Goal: Task Accomplishment & Management: Use online tool/utility

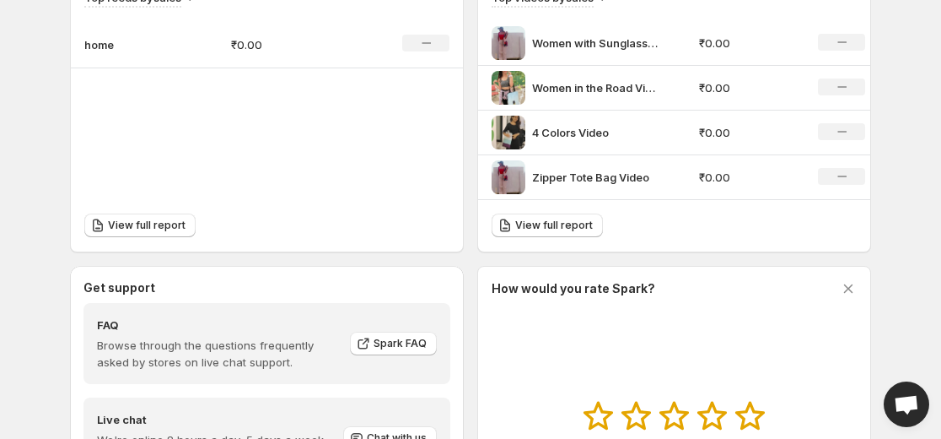
scroll to position [590, 0]
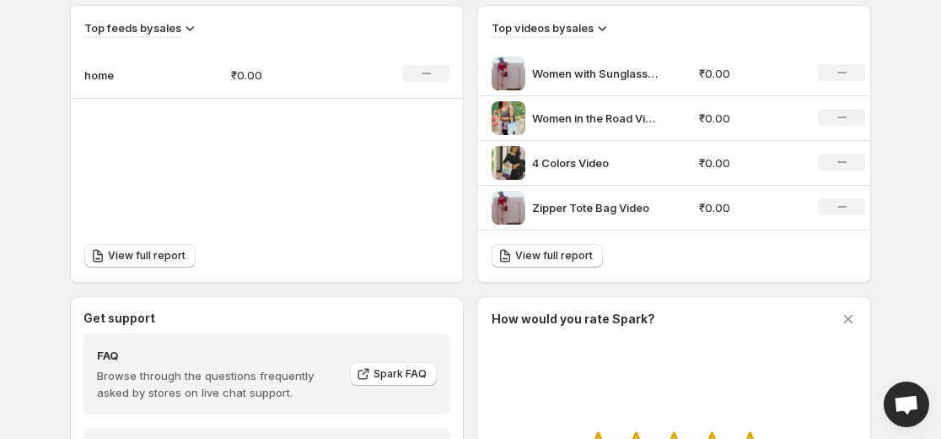
click at [836, 71] on div "No change" at bounding box center [841, 72] width 47 height 17
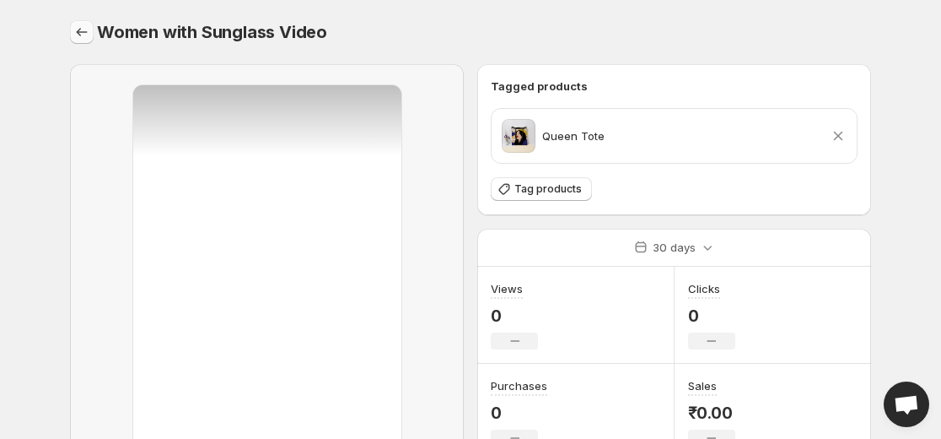
click at [84, 35] on icon "Settings" at bounding box center [81, 32] width 17 height 17
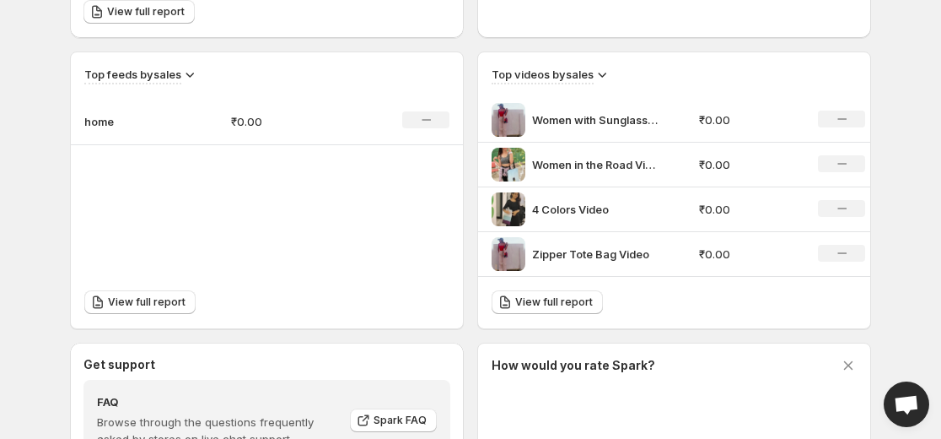
scroll to position [590, 0]
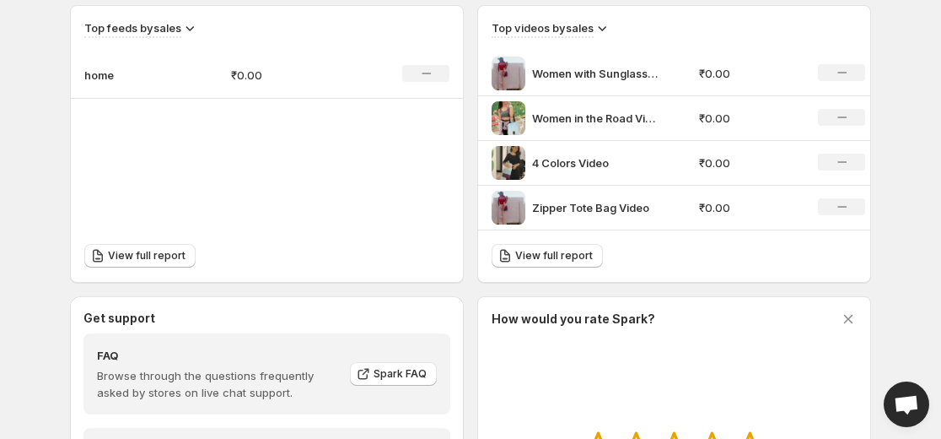
click at [849, 212] on div "No change" at bounding box center [841, 206] width 47 height 17
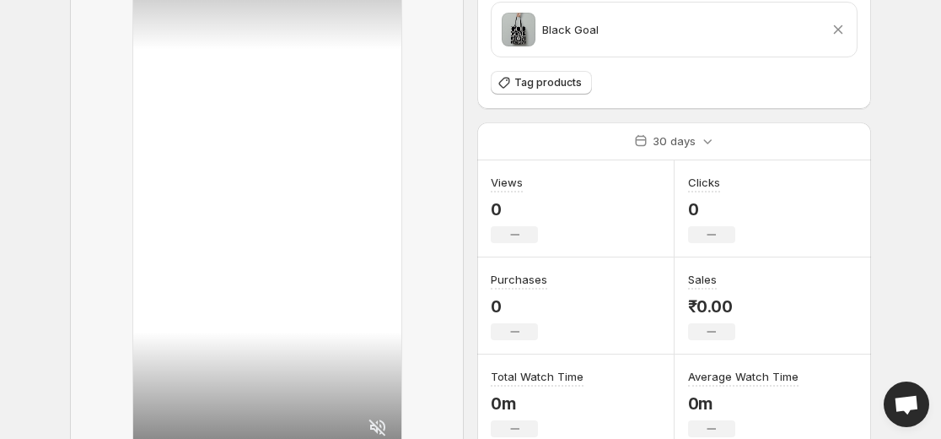
scroll to position [243, 0]
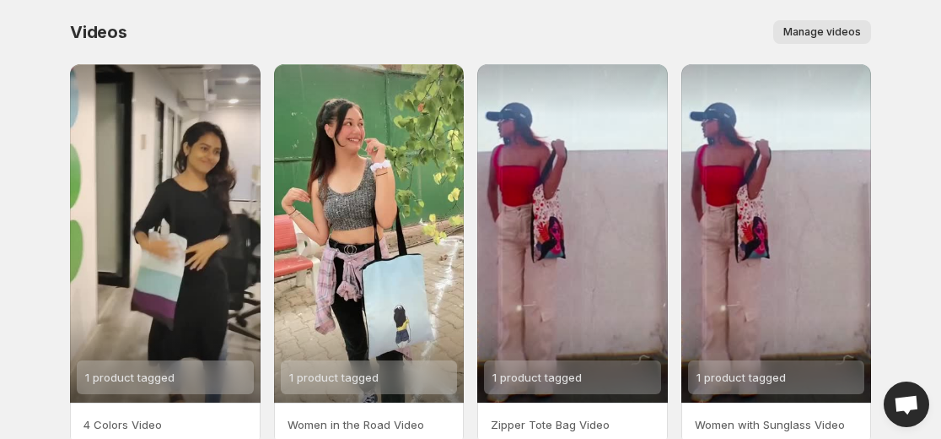
click at [835, 30] on span "Manage videos" at bounding box center [823, 31] width 78 height 13
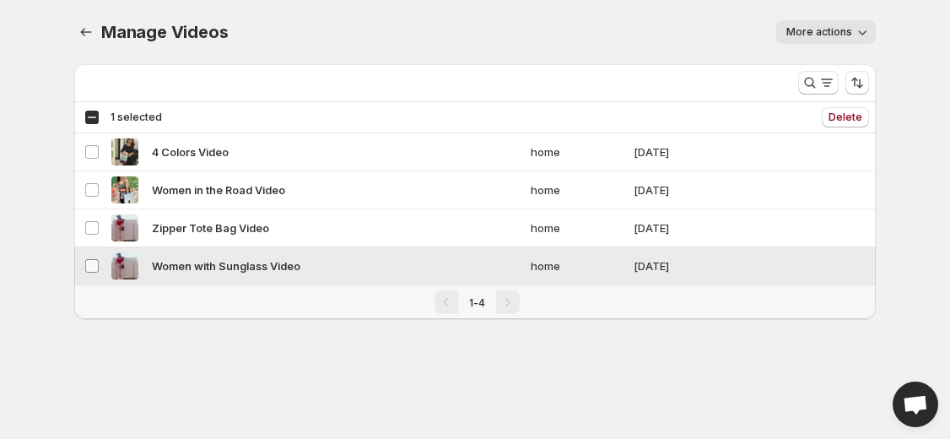
click at [84, 268] on span at bounding box center [91, 265] width 15 height 15
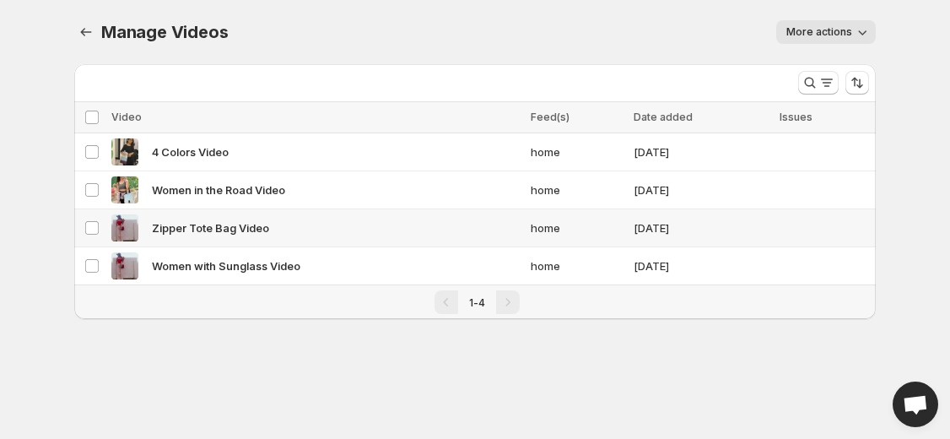
click at [94, 235] on td "Select video" at bounding box center [90, 228] width 32 height 38
click at [855, 36] on icon "button" at bounding box center [862, 32] width 17 height 17
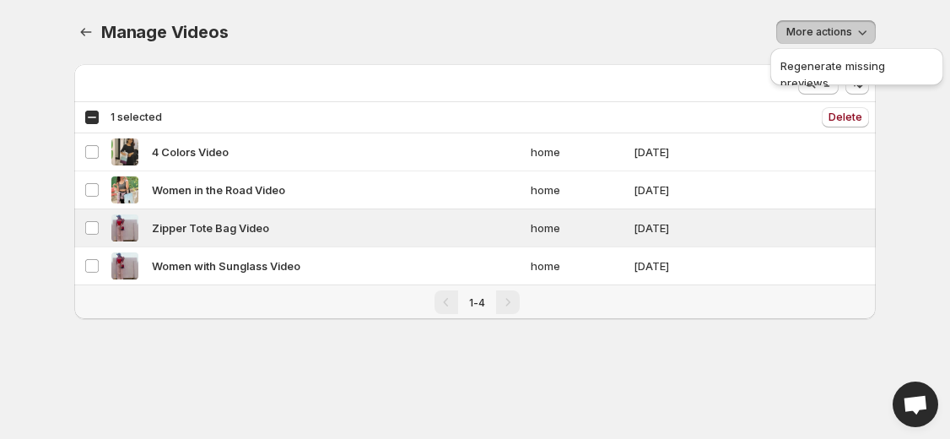
click at [907, 197] on body "Home Feeds Videos Subscription Settings Manage Videos. This page is ready Manag…" at bounding box center [475, 219] width 950 height 439
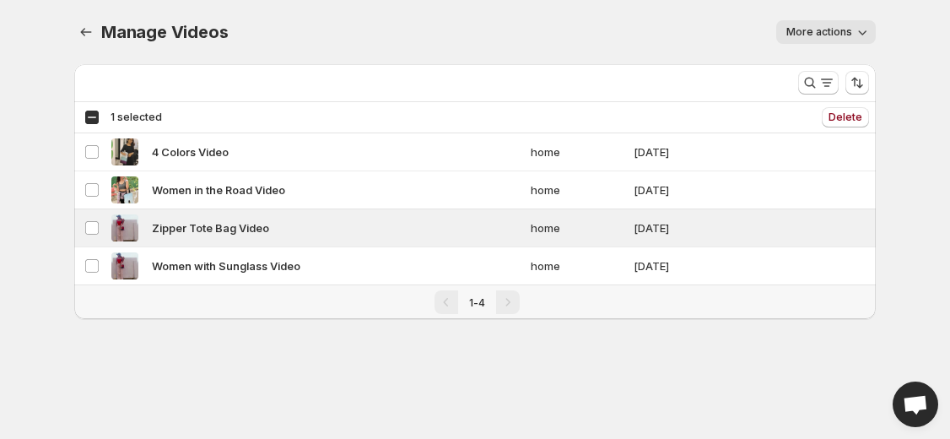
click at [516, 14] on div "Manage Videos. This page is ready Manage Videos More actions More actions More …" at bounding box center [474, 32] width 801 height 64
click at [156, 228] on span "Zipper Tote Bag Video" at bounding box center [210, 227] width 117 height 17
click at [148, 229] on div "Zipper Tote Bag Video" at bounding box center [315, 227] width 409 height 27
click at [123, 234] on img at bounding box center [124, 227] width 27 height 27
click at [360, 341] on div "Manage Videos. This page is ready Manage Videos More actions More actions More …" at bounding box center [475, 179] width 842 height 359
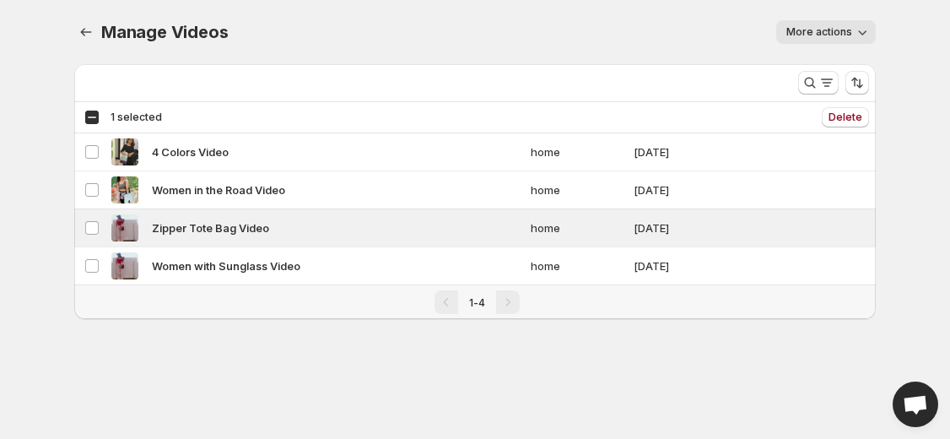
drag, startPoint x: 332, startPoint y: 335, endPoint x: 323, endPoint y: 338, distance: 9.9
click at [323, 338] on div "Manage Videos. This page is ready Manage Videos More actions More actions More …" at bounding box center [475, 179] width 842 height 359
click at [383, 35] on div "More actions" at bounding box center [561, 32] width 627 height 24
click at [859, 30] on icon "button" at bounding box center [862, 32] width 17 height 17
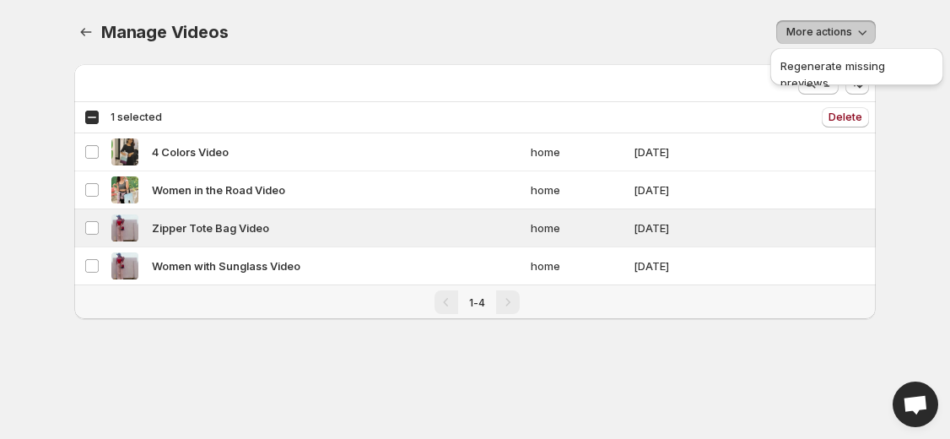
click at [938, 179] on body "Home Feeds Videos Subscription Settings Manage Videos. This page is ready Manag…" at bounding box center [475, 219] width 950 height 439
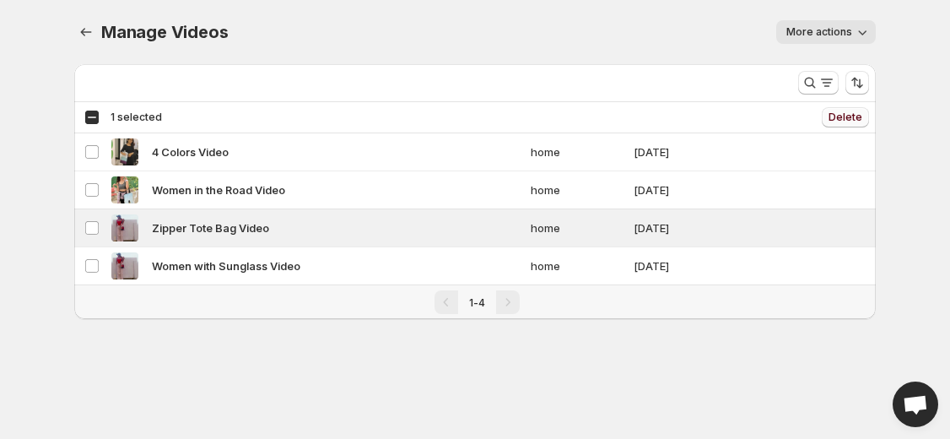
click at [844, 120] on span "Delete" at bounding box center [845, 116] width 34 height 13
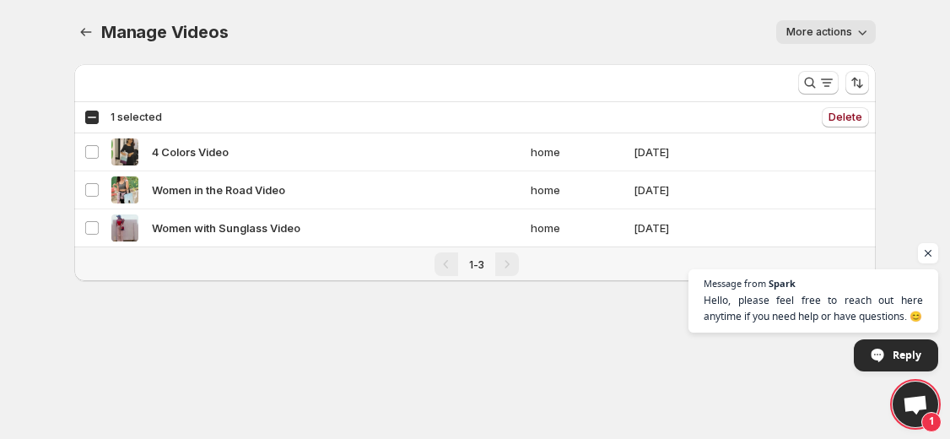
click at [827, 39] on button "More actions" at bounding box center [826, 32] width 100 height 24
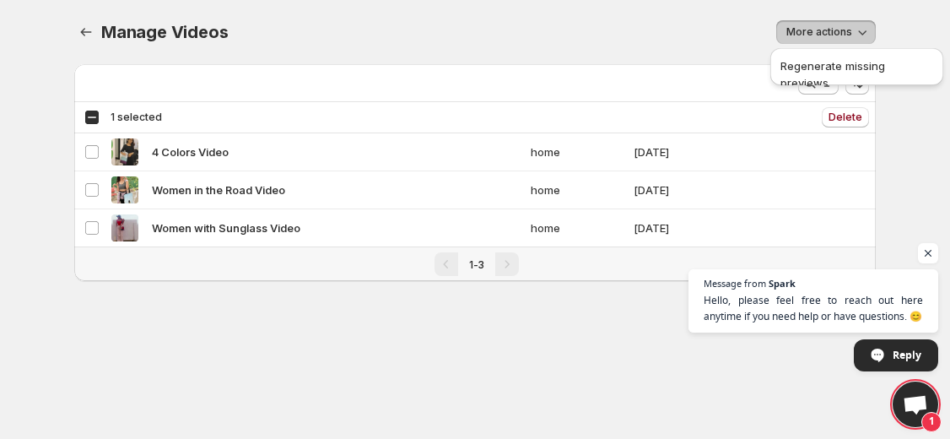
click at [579, 299] on div "Manage Videos. This page is ready Manage Videos More actions More actions More …" at bounding box center [475, 160] width 842 height 321
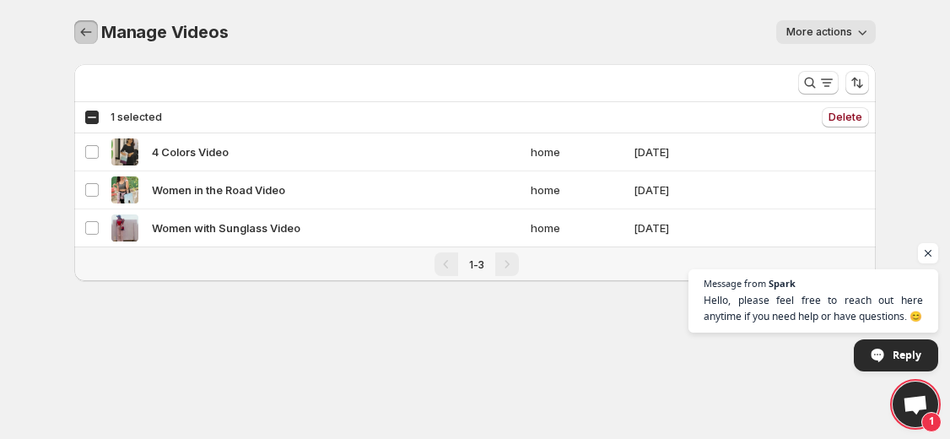
click at [85, 22] on button "Manage Videos" at bounding box center [86, 32] width 24 height 24
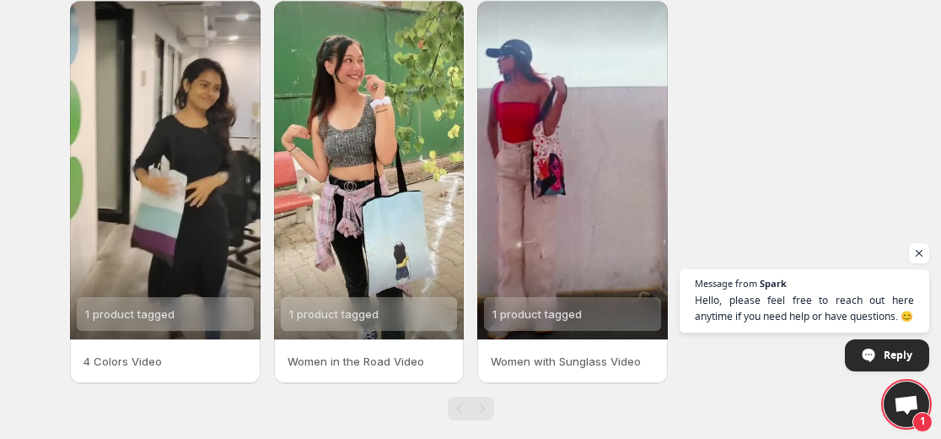
scroll to position [85, 0]
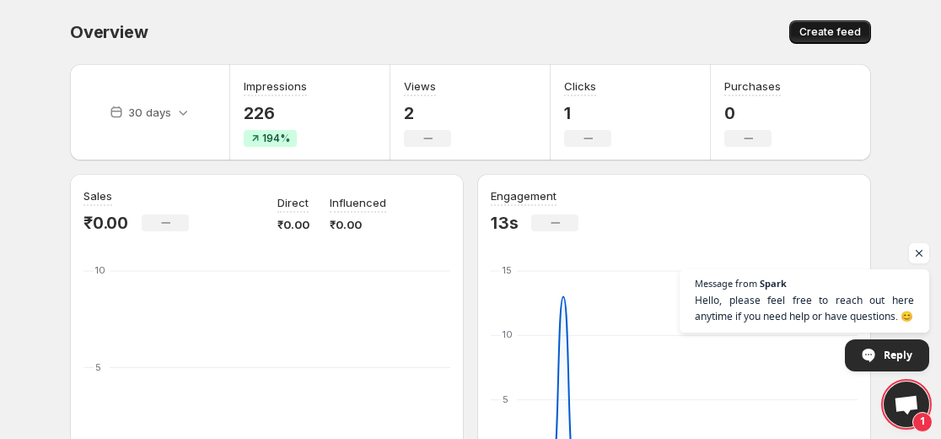
click at [834, 39] on button "Create feed" at bounding box center [830, 32] width 82 height 24
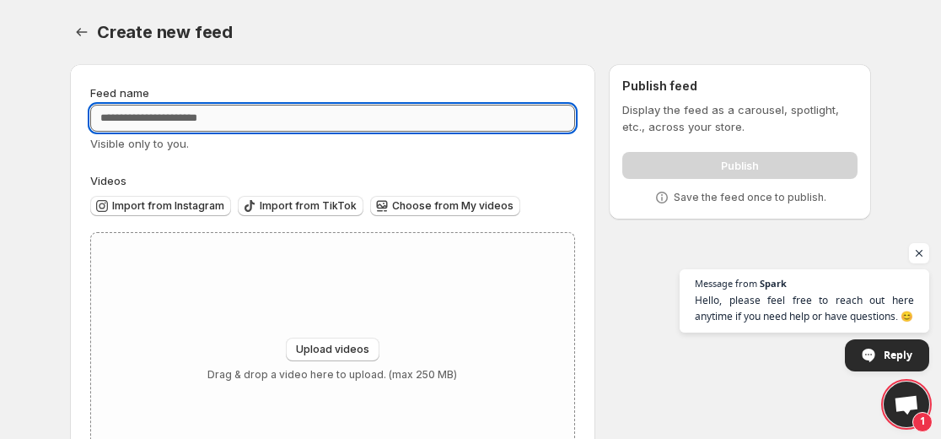
click at [292, 121] on input "Feed name" at bounding box center [332, 118] width 485 height 27
click at [338, 349] on span "Upload videos" at bounding box center [332, 348] width 73 height 13
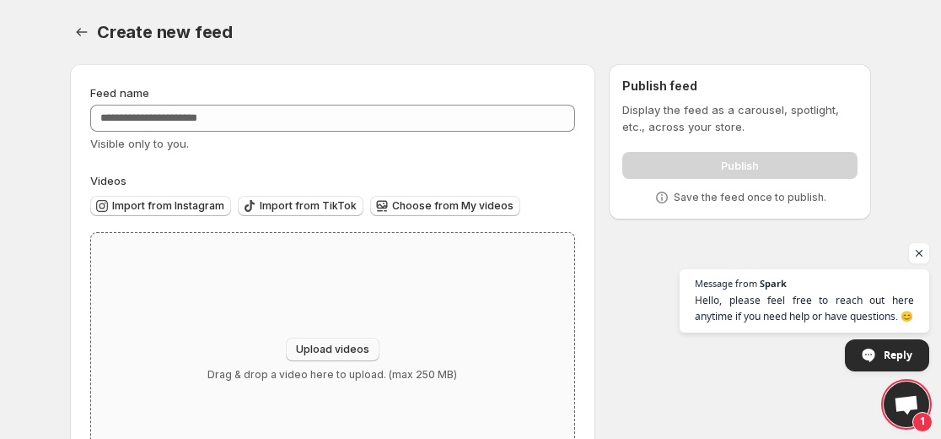
type input "**********"
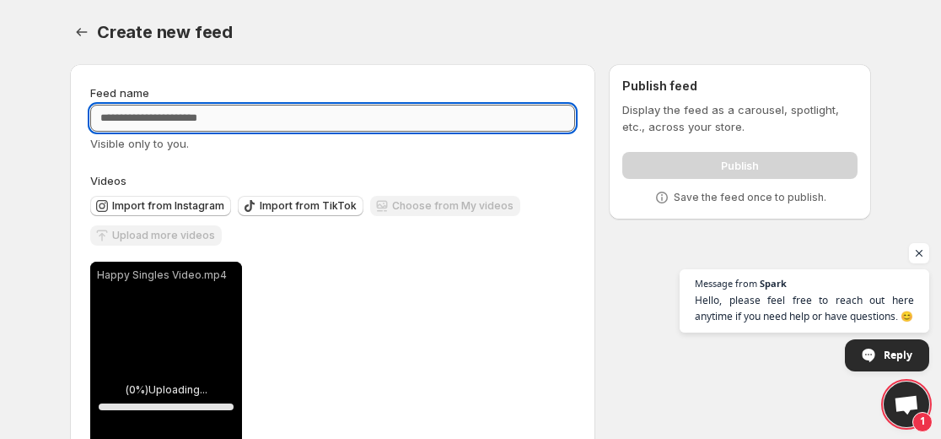
click at [218, 112] on input "Feed name" at bounding box center [332, 118] width 485 height 27
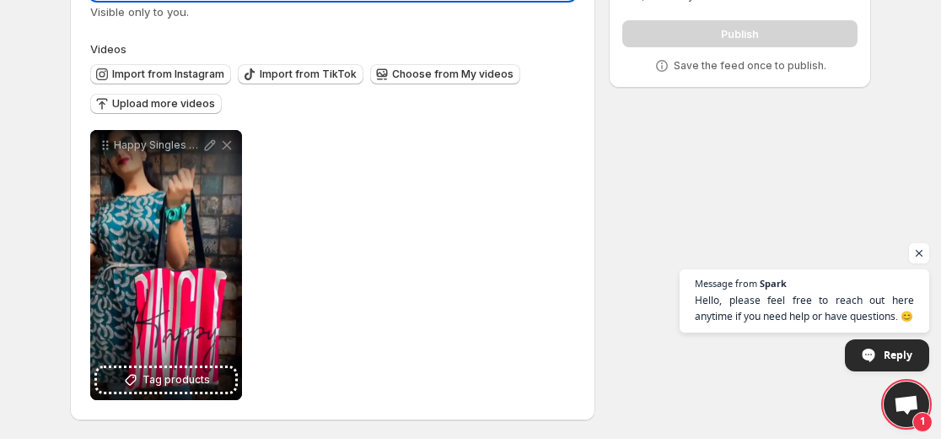
scroll to position [133, 0]
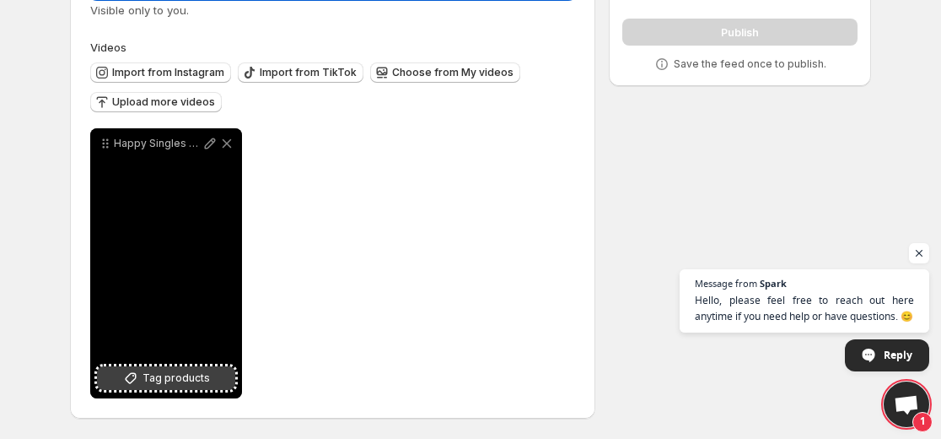
type input "**********"
click at [191, 377] on span "Tag products" at bounding box center [176, 377] width 67 height 17
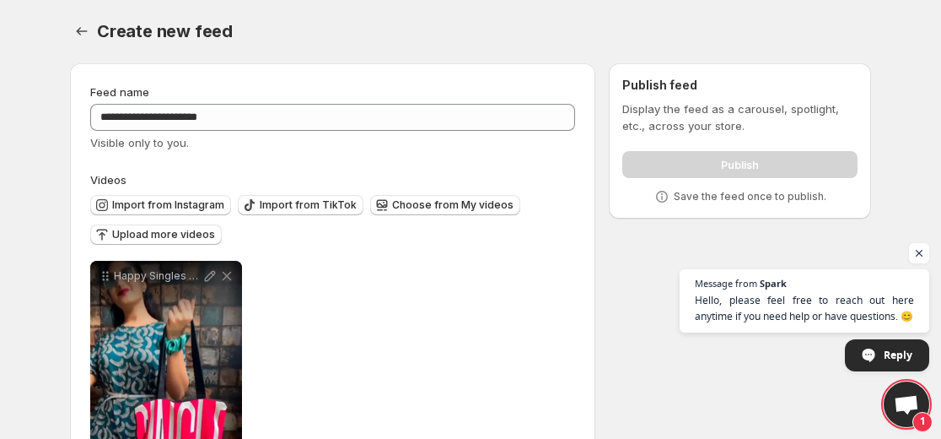
scroll to position [0, 0]
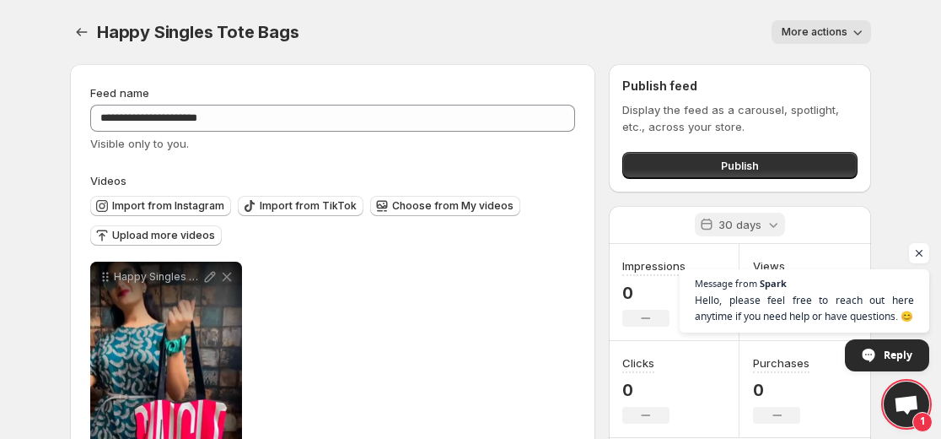
click at [769, 224] on icon at bounding box center [773, 224] width 17 height 17
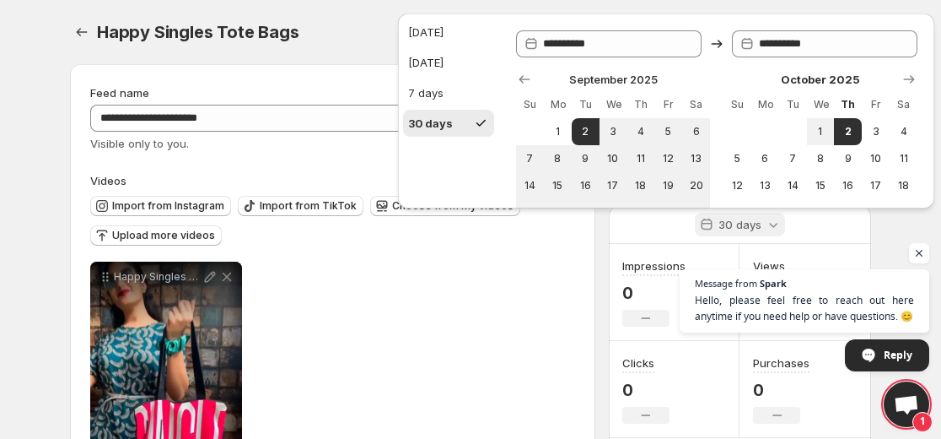
click at [769, 224] on icon at bounding box center [773, 224] width 17 height 17
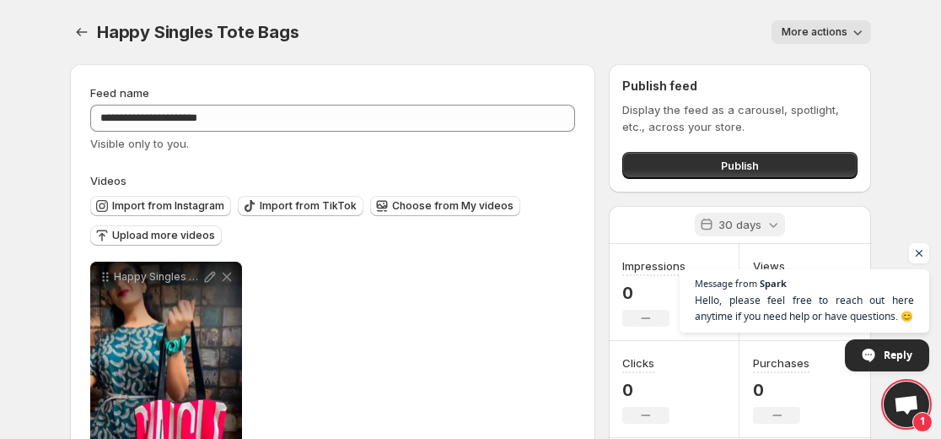
click at [769, 224] on icon at bounding box center [773, 224] width 17 height 17
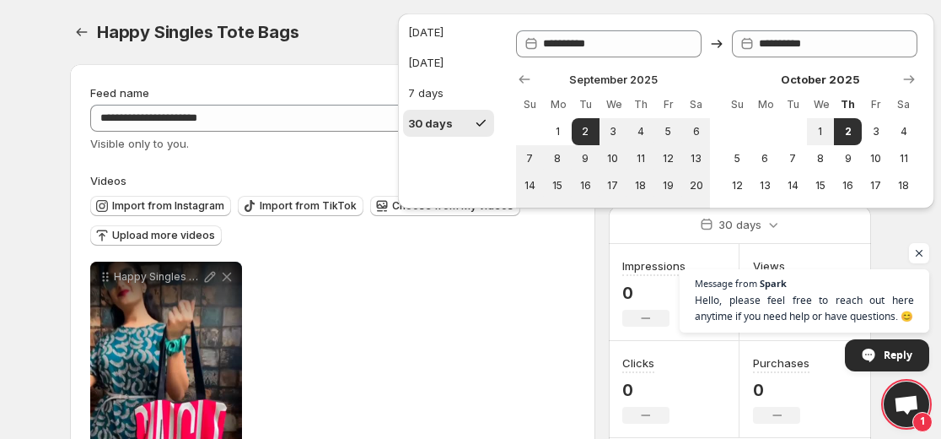
click at [579, 240] on div "**********" at bounding box center [332, 307] width 525 height 487
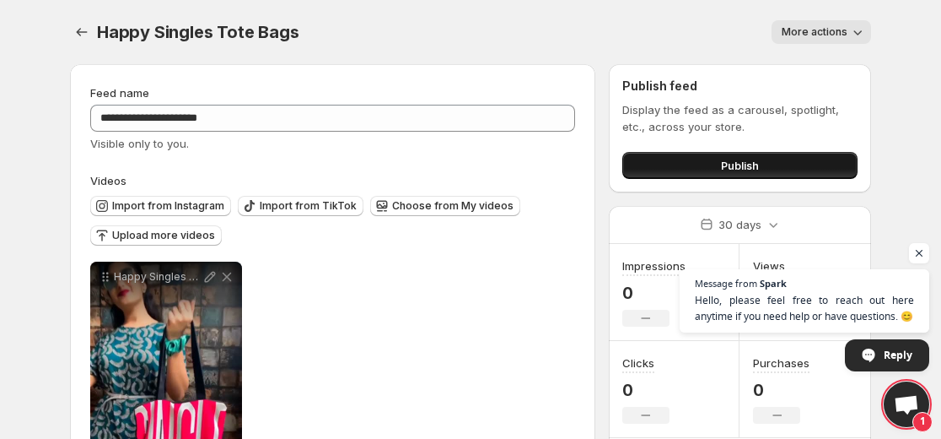
click at [719, 161] on button "Publish" at bounding box center [739, 165] width 235 height 27
click at [763, 159] on button "Publish" at bounding box center [739, 165] width 235 height 27
click at [88, 33] on icon "Settings" at bounding box center [81, 32] width 17 height 17
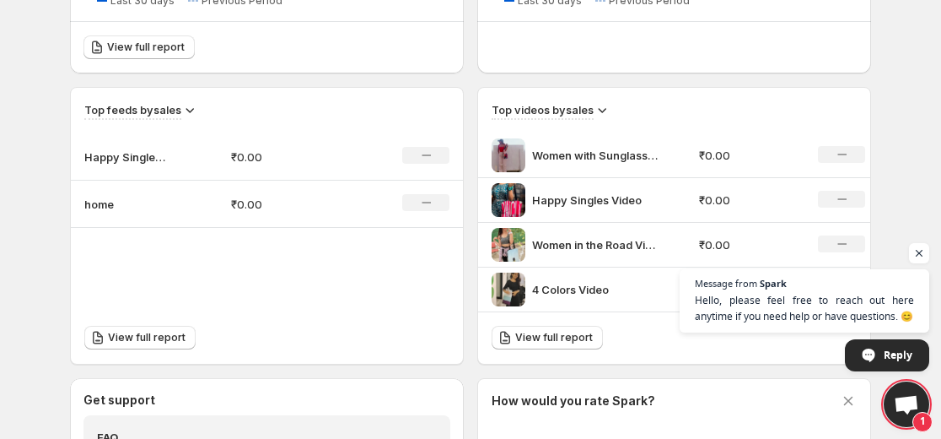
scroll to position [590, 0]
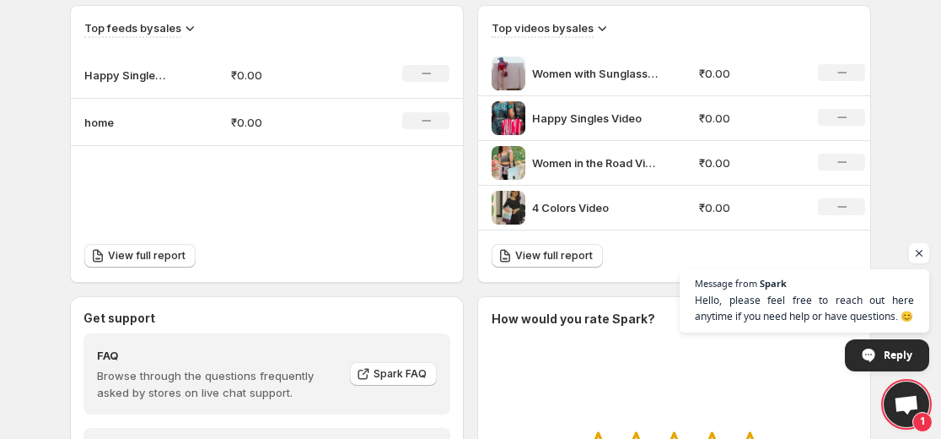
click at [590, 122] on p "Happy Singles Video" at bounding box center [595, 118] width 127 height 17
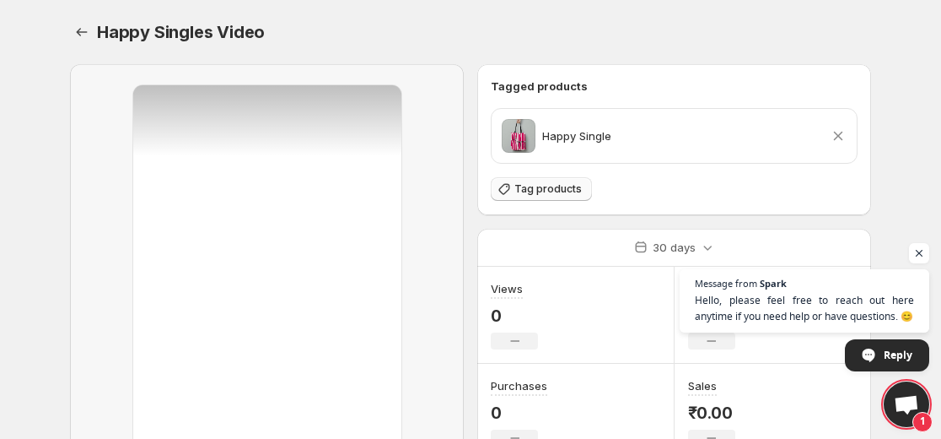
click at [529, 191] on span "Tag products" at bounding box center [547, 188] width 67 height 13
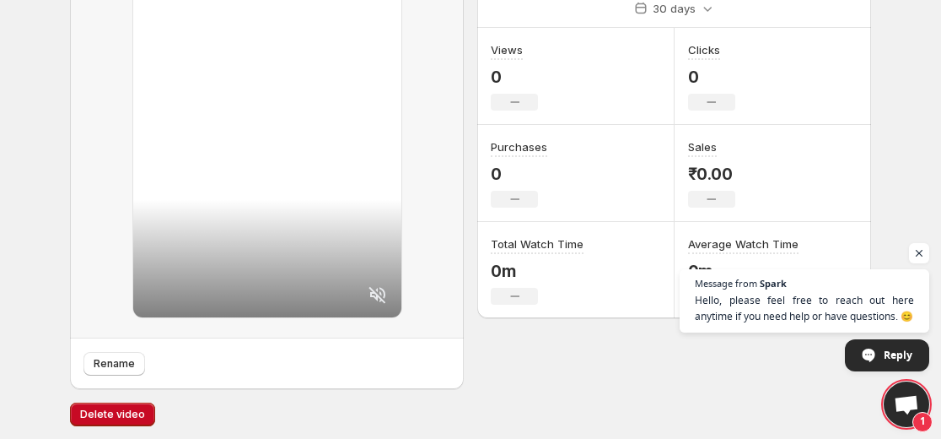
scroll to position [243, 0]
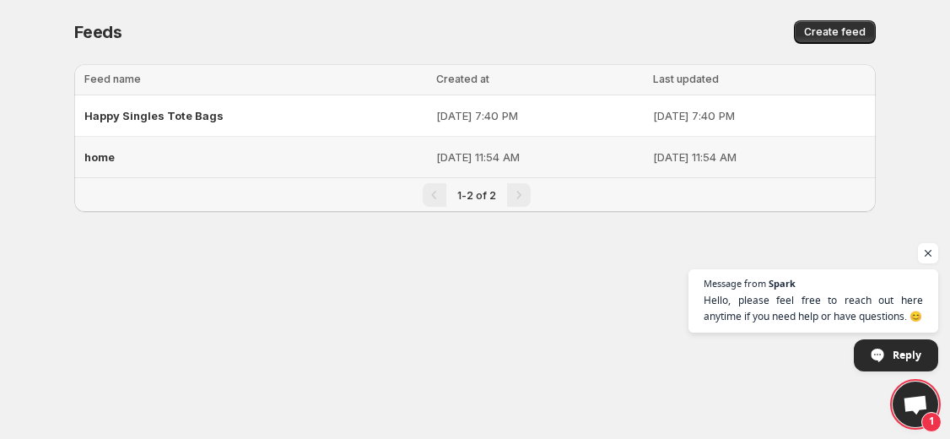
click at [256, 166] on div "home" at bounding box center [255, 157] width 342 height 30
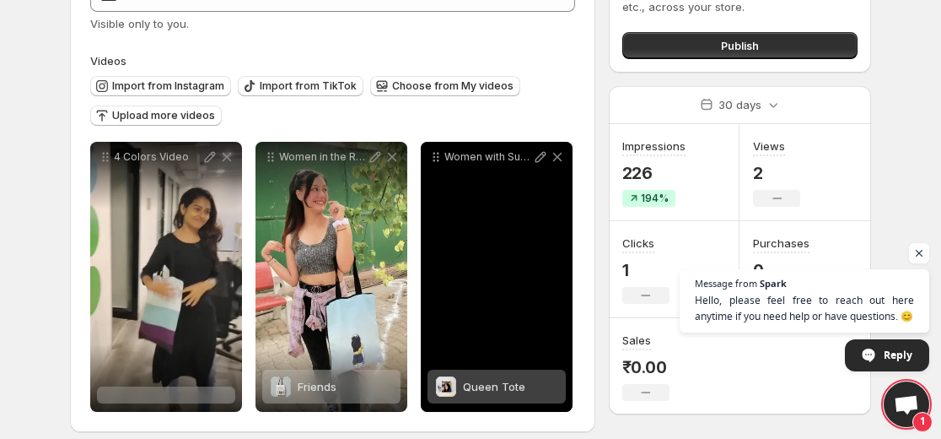
scroll to position [133, 0]
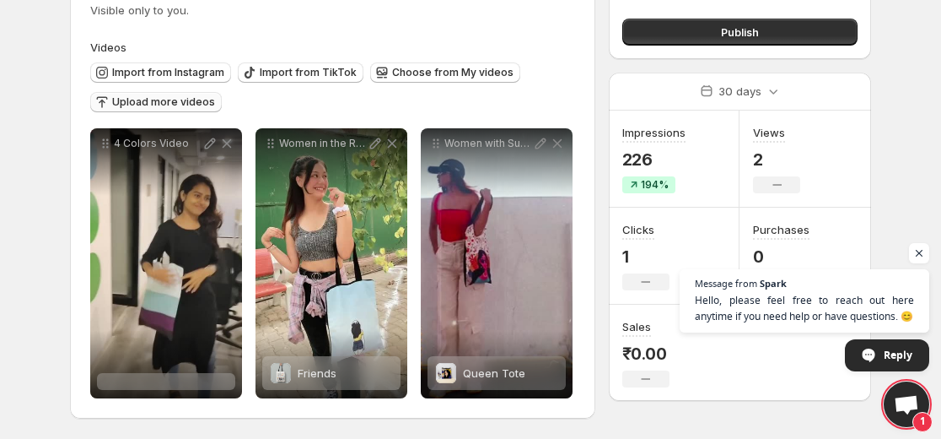
click at [152, 104] on span "Upload more videos" at bounding box center [163, 101] width 103 height 13
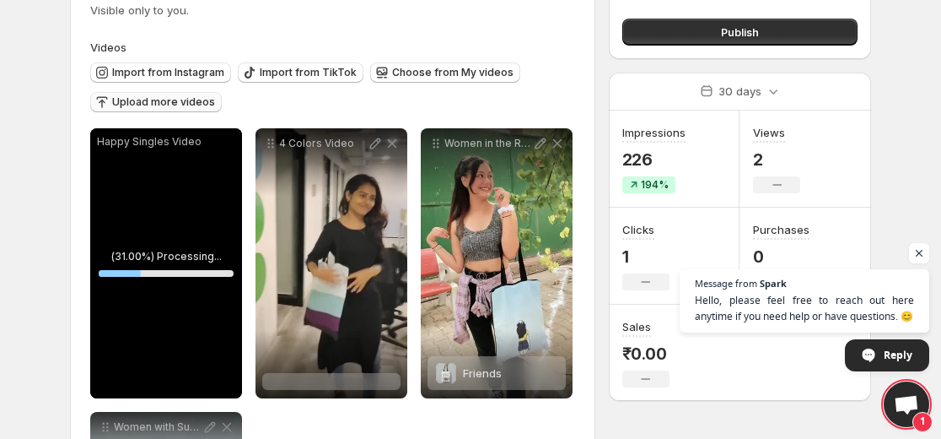
click at [168, 105] on span "Upload more videos" at bounding box center [163, 101] width 103 height 13
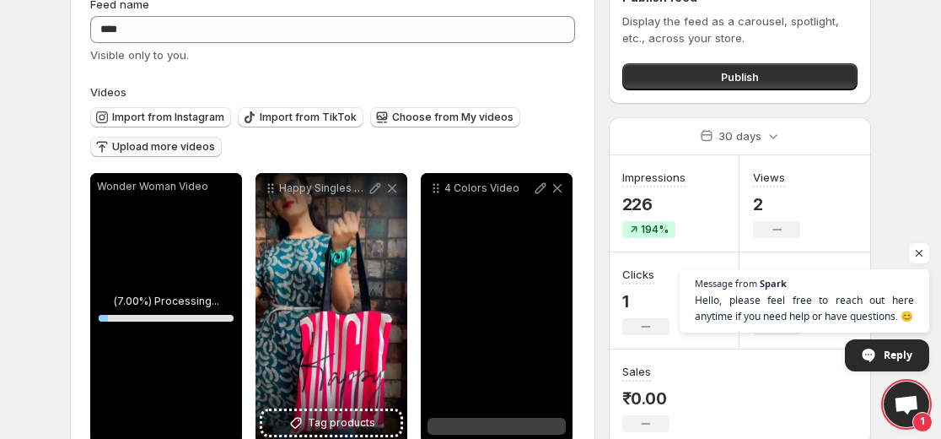
scroll to position [49, 0]
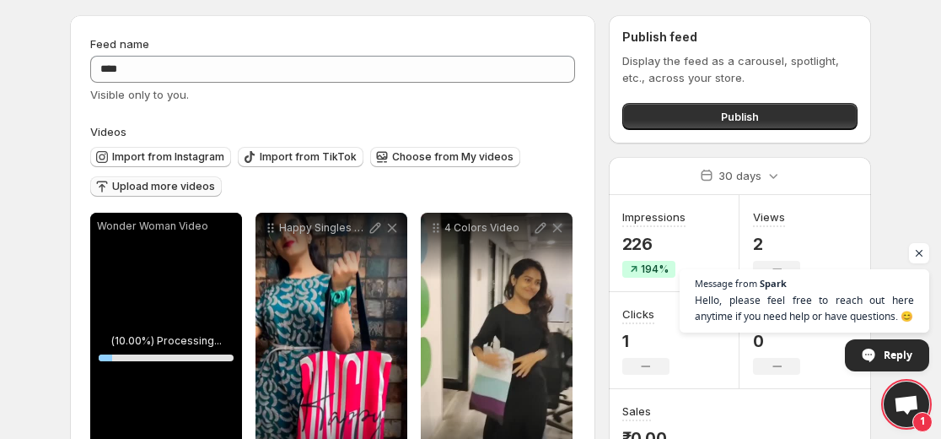
click at [145, 181] on span "Upload more videos" at bounding box center [163, 186] width 103 height 13
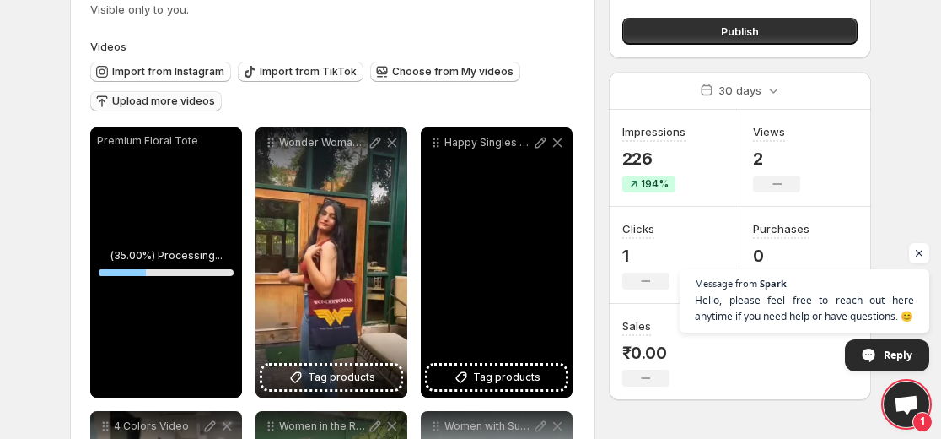
scroll to position [133, 0]
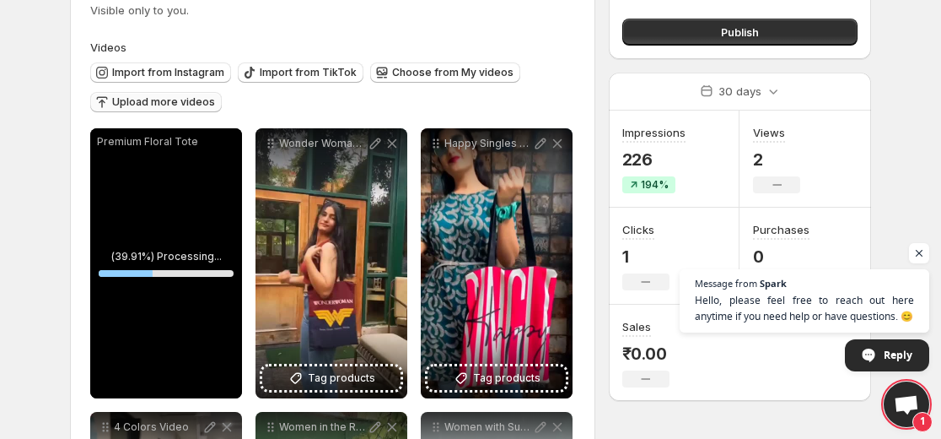
click at [184, 110] on button "Upload more videos" at bounding box center [156, 102] width 132 height 20
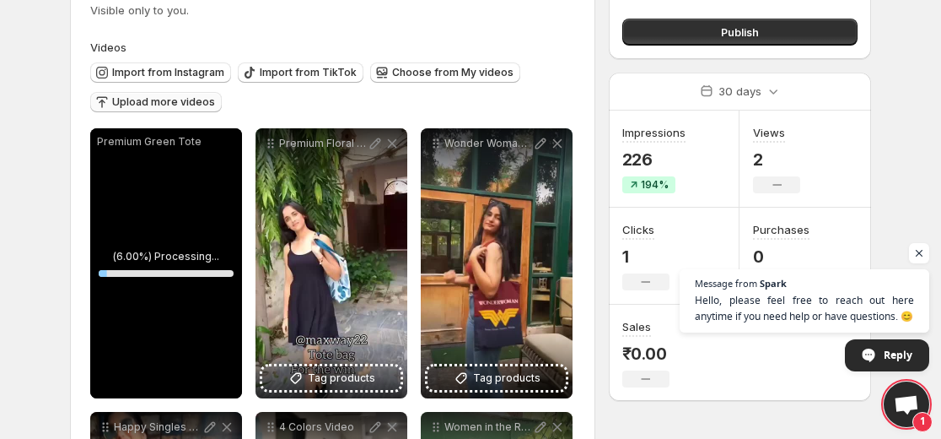
click at [182, 105] on span "Upload more videos" at bounding box center [163, 101] width 103 height 13
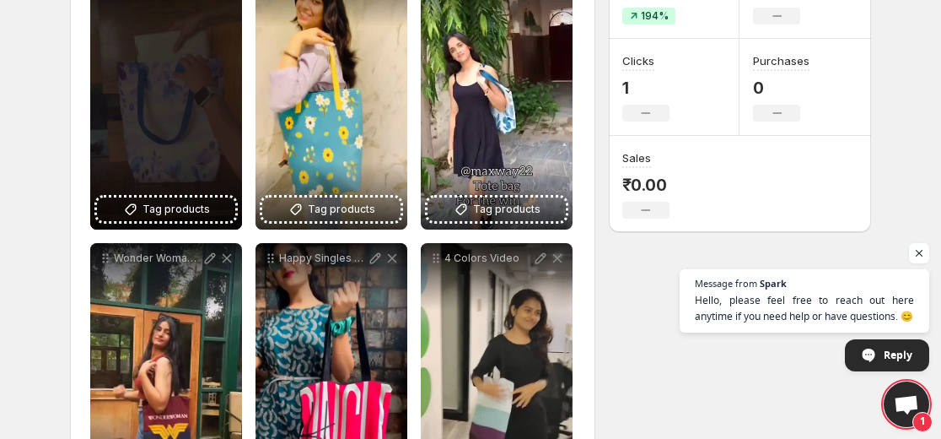
scroll to position [218, 0]
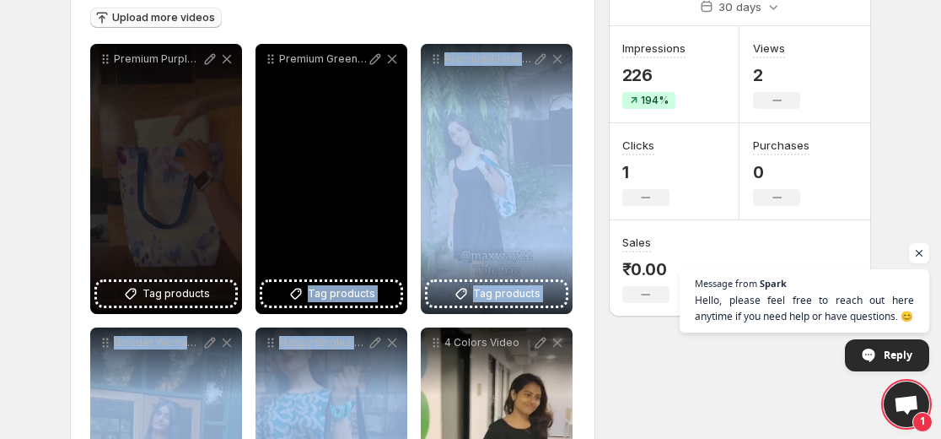
drag, startPoint x: 359, startPoint y: 387, endPoint x: 402, endPoint y: 213, distance: 179.0
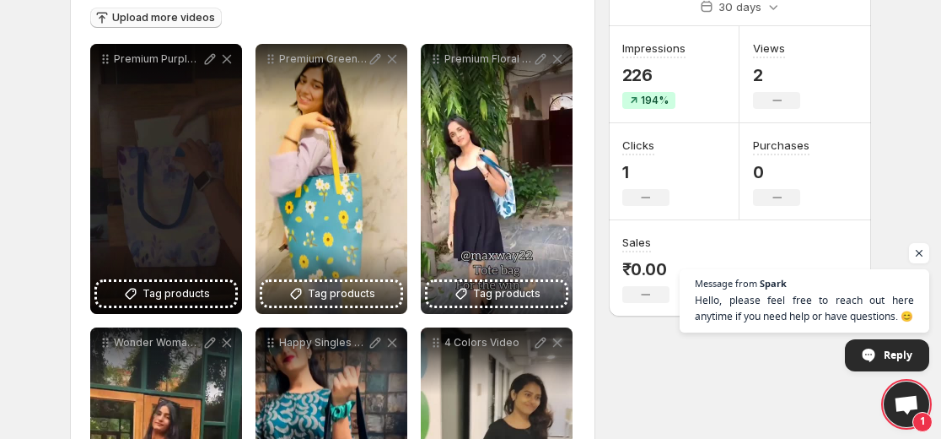
click at [698, 406] on div "**********" at bounding box center [464, 377] width 815 height 1088
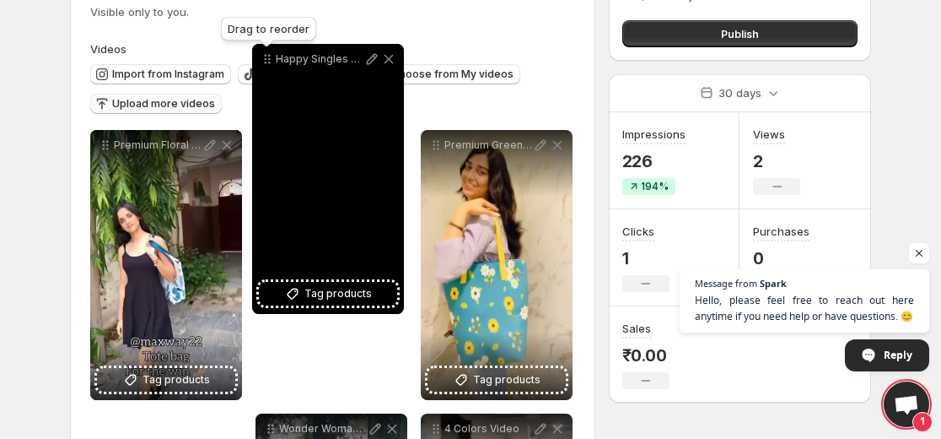
scroll to position [110, 0]
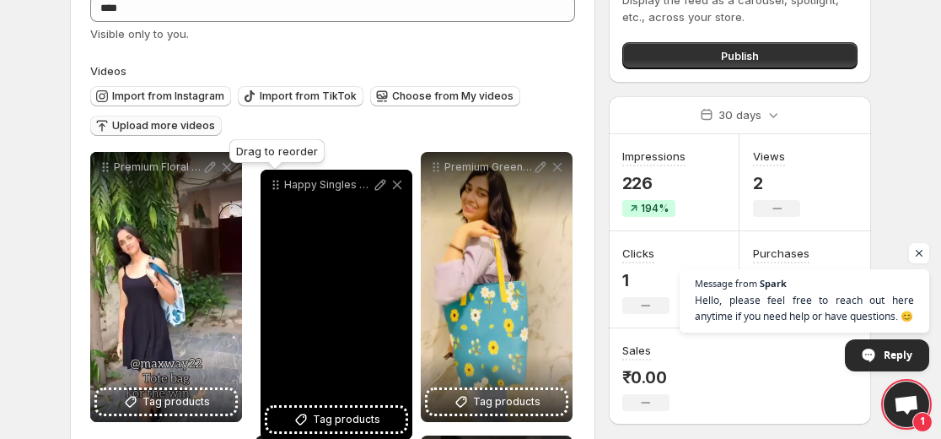
drag, startPoint x: 269, startPoint y: 344, endPoint x: 274, endPoint y: 183, distance: 161.2
click at [274, 186] on icon at bounding box center [275, 184] width 17 height 17
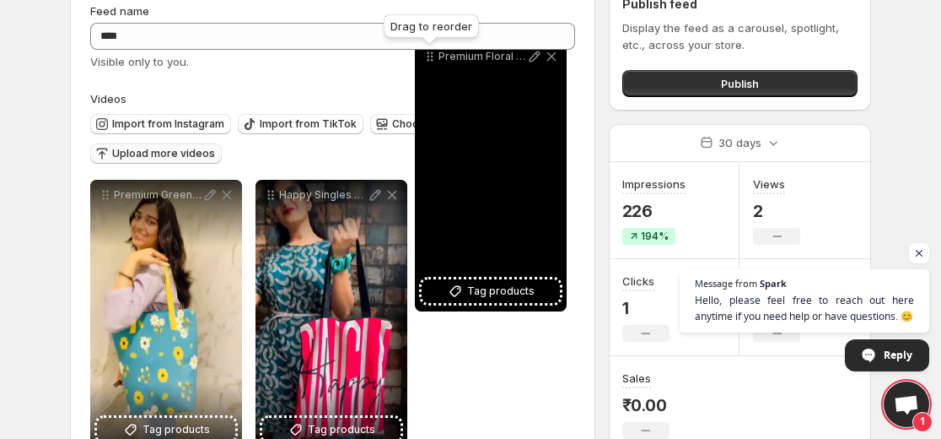
scroll to position [56, 0]
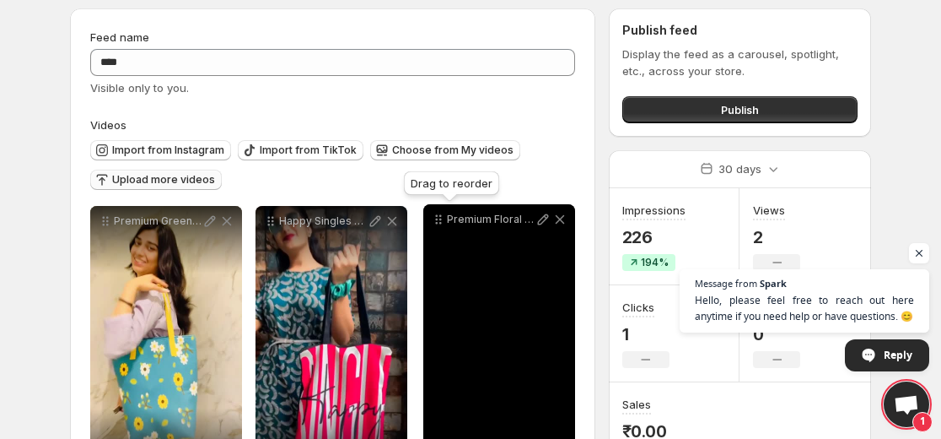
drag, startPoint x: 106, startPoint y: 197, endPoint x: 439, endPoint y: 218, distance: 333.9
click at [439, 218] on icon at bounding box center [438, 219] width 17 height 17
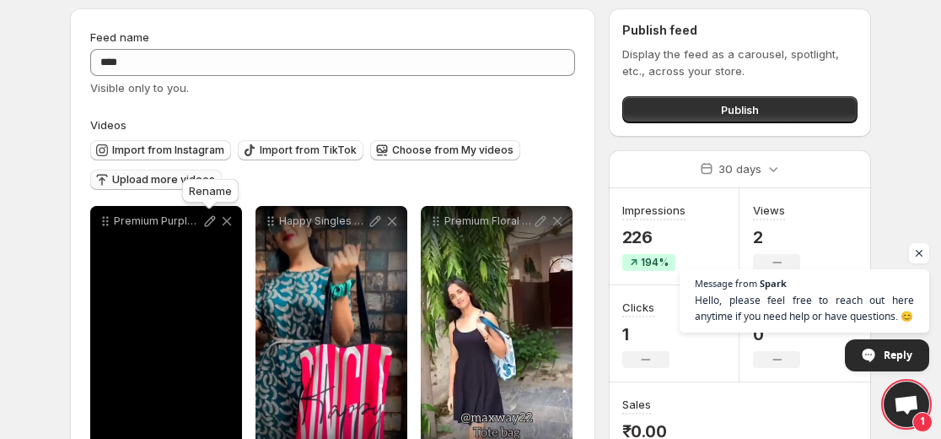
click at [183, 186] on div "Rename" at bounding box center [210, 193] width 63 height 37
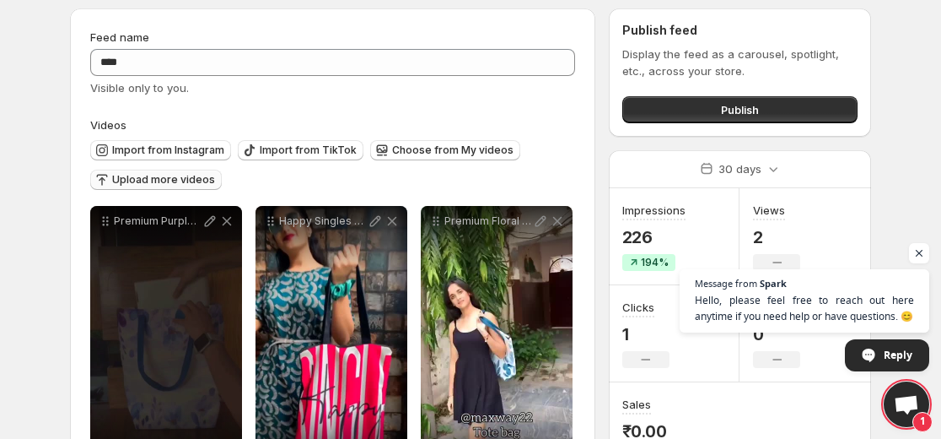
click at [146, 179] on span "Upload more videos" at bounding box center [163, 179] width 103 height 13
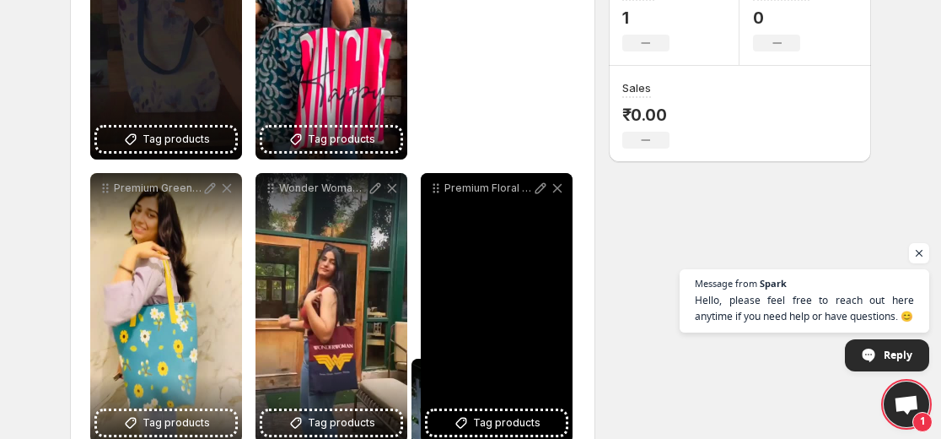
scroll to position [404, 0]
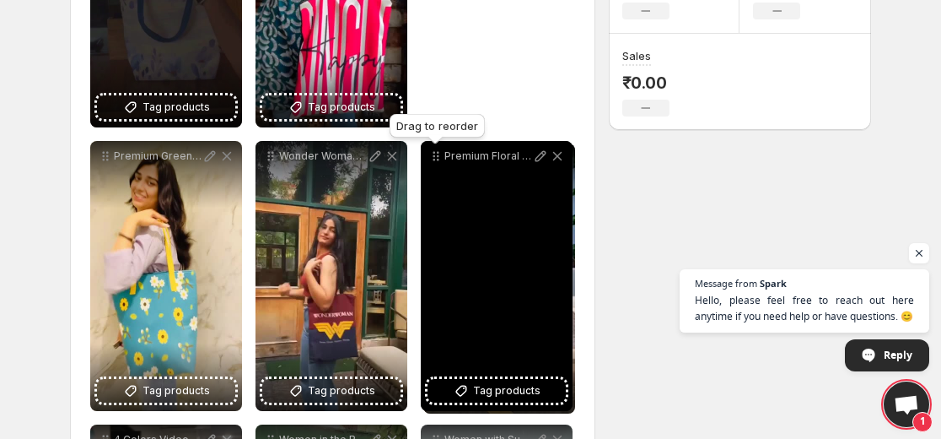
drag, startPoint x: 104, startPoint y: 170, endPoint x: 437, endPoint y: 163, distance: 333.2
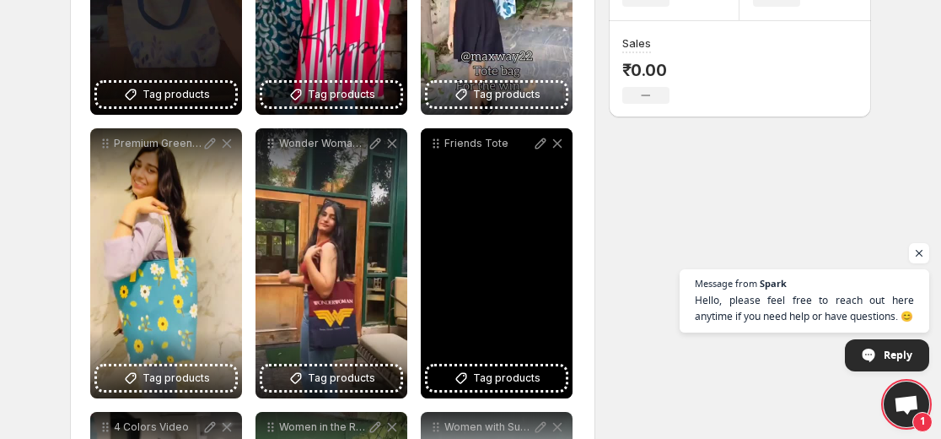
scroll to position [447, 0]
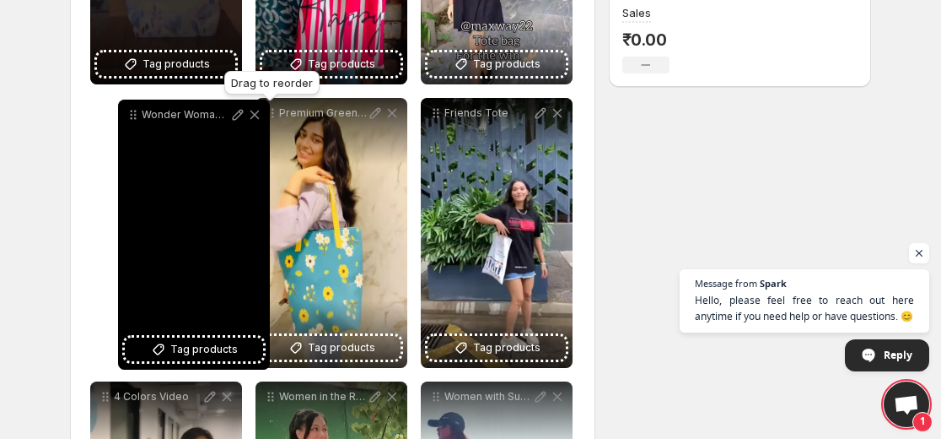
drag, startPoint x: 267, startPoint y: 114, endPoint x: 127, endPoint y: 116, distance: 140.9
click at [127, 116] on icon at bounding box center [133, 114] width 17 height 17
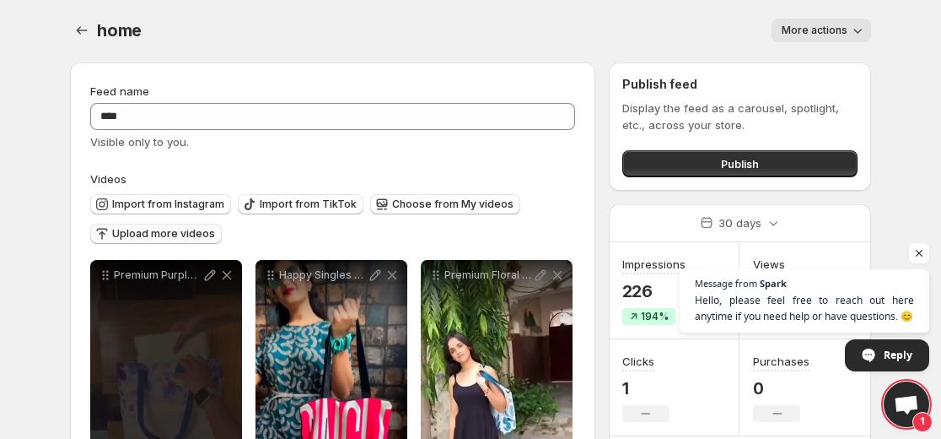
scroll to position [0, 0]
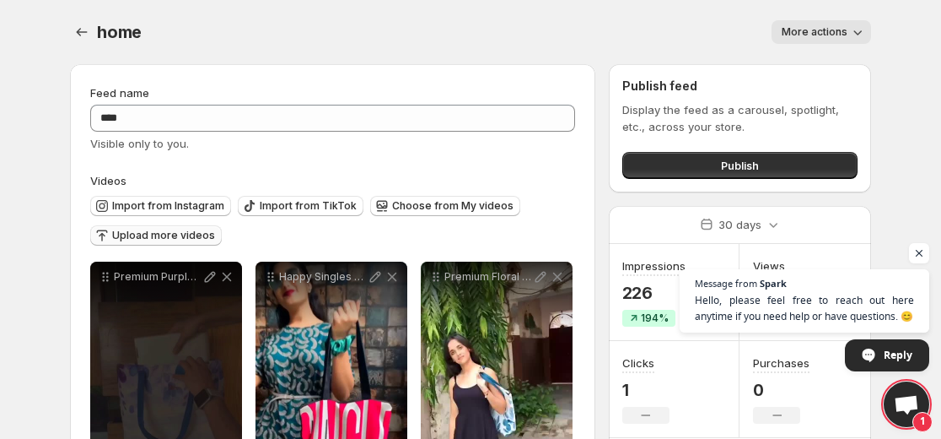
click at [194, 229] on button "Upload more videos" at bounding box center [156, 235] width 132 height 20
click at [745, 166] on span "Publish" at bounding box center [740, 165] width 38 height 17
click at [755, 170] on span "Publish" at bounding box center [740, 165] width 38 height 17
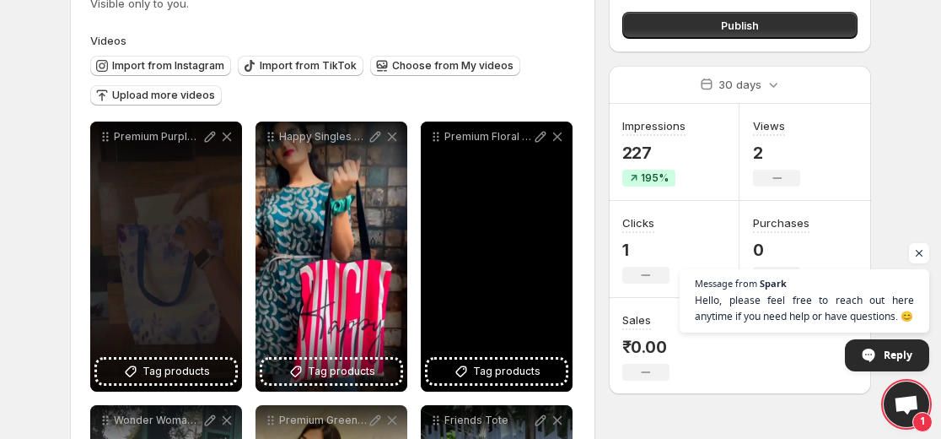
scroll to position [110, 0]
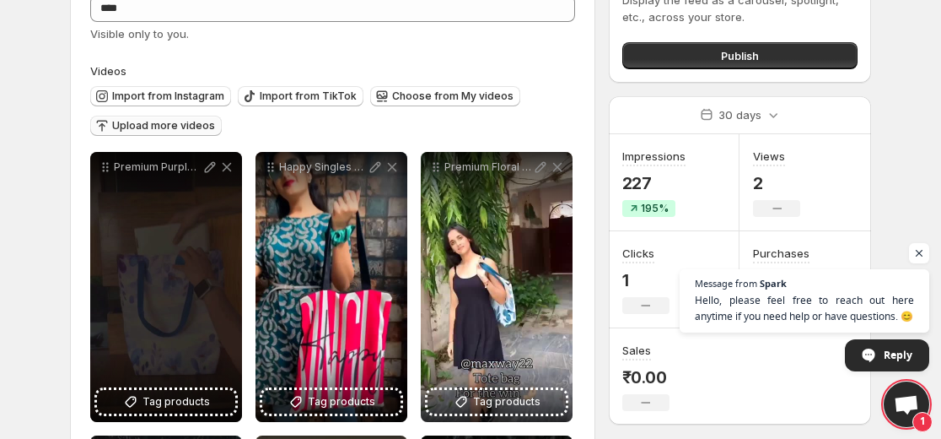
click at [167, 131] on span "Upload more videos" at bounding box center [163, 125] width 103 height 13
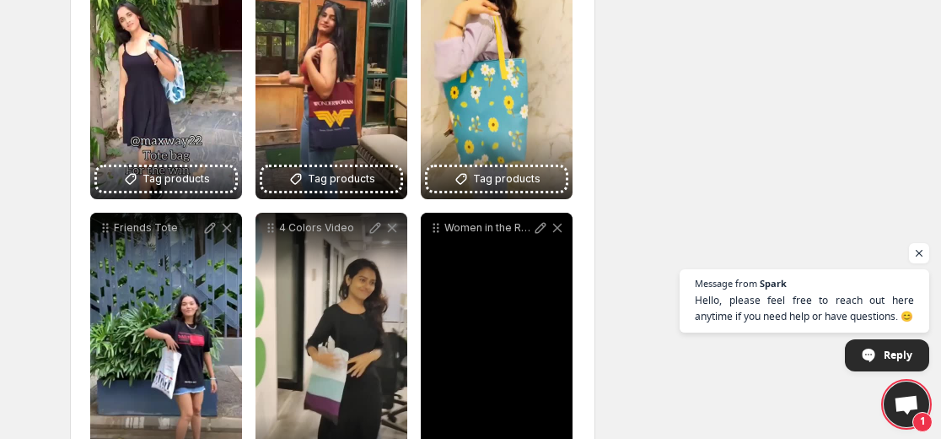
scroll to position [700, 0]
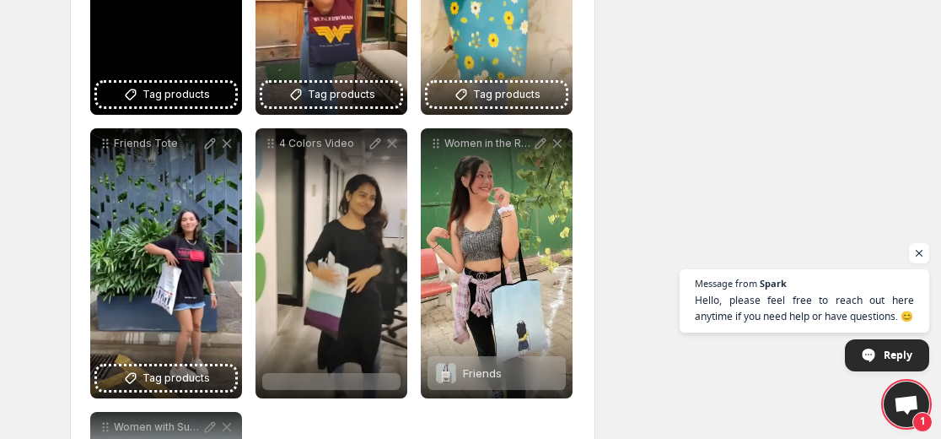
drag, startPoint x: 169, startPoint y: 32, endPoint x: 169, endPoint y: 62, distance: 30.4
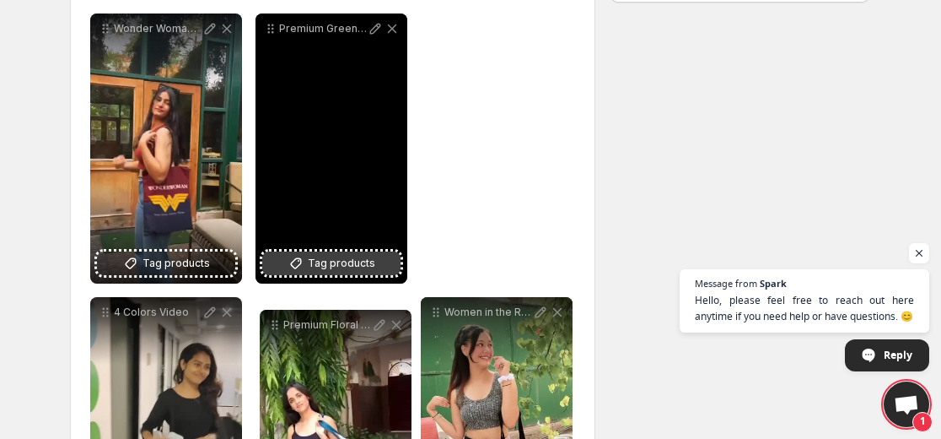
scroll to position [616, 0]
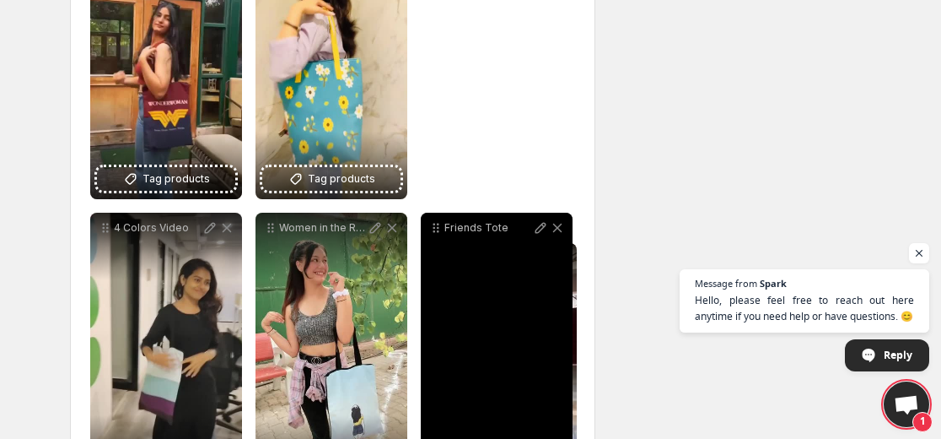
drag, startPoint x: 109, startPoint y: 27, endPoint x: 444, endPoint y: 256, distance: 405.9
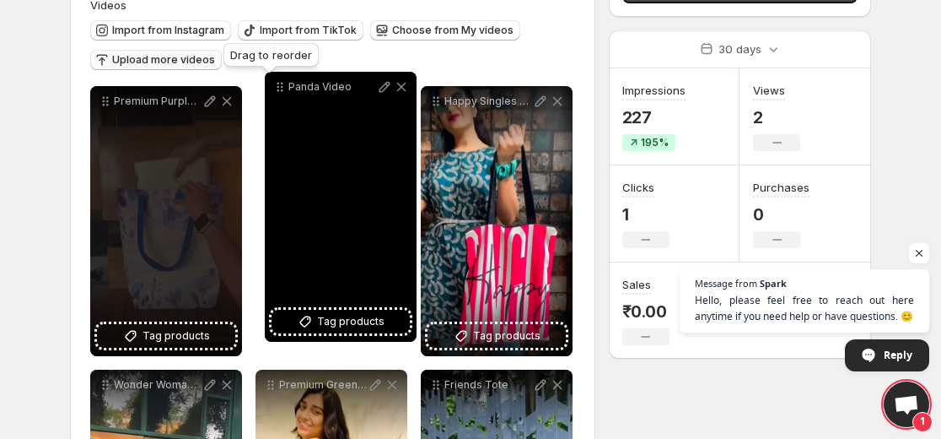
scroll to position [175, 0]
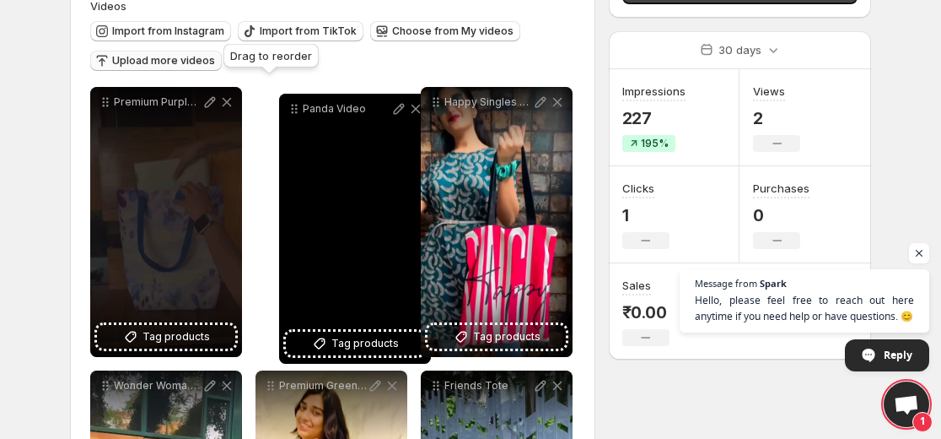
drag, startPoint x: 105, startPoint y: 80, endPoint x: 291, endPoint y: 106, distance: 187.4
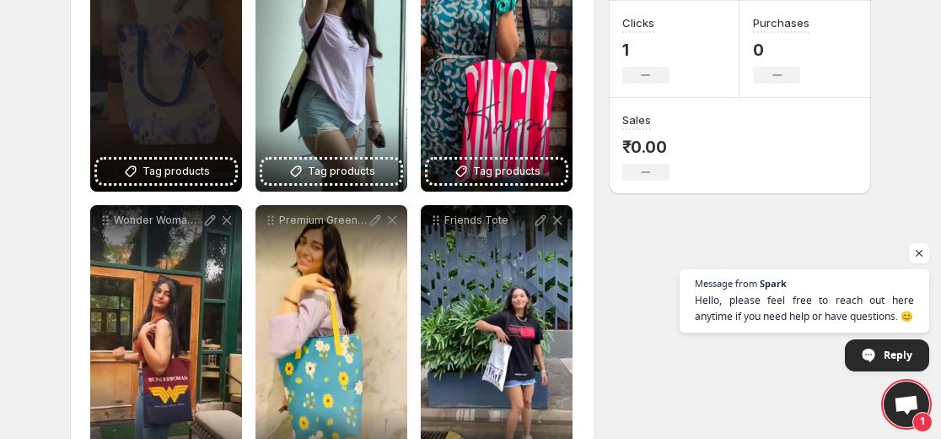
scroll to position [343, 0]
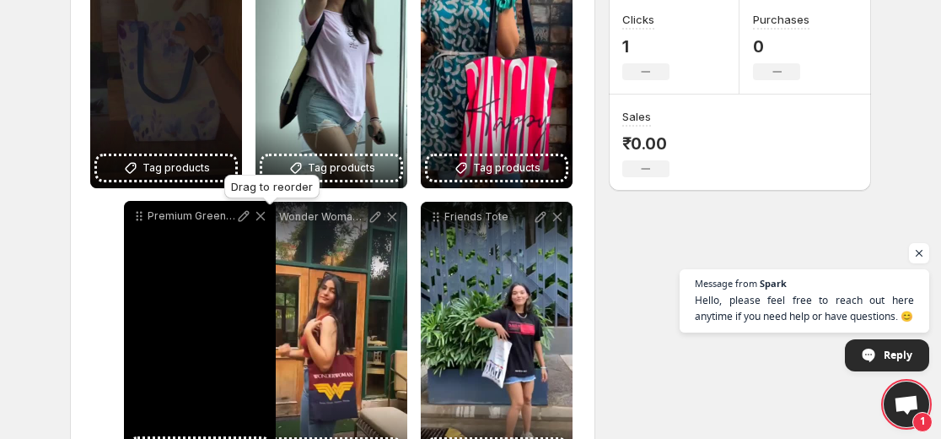
drag, startPoint x: 272, startPoint y: 216, endPoint x: 140, endPoint y: 215, distance: 131.6
click at [140, 215] on icon at bounding box center [139, 215] width 17 height 17
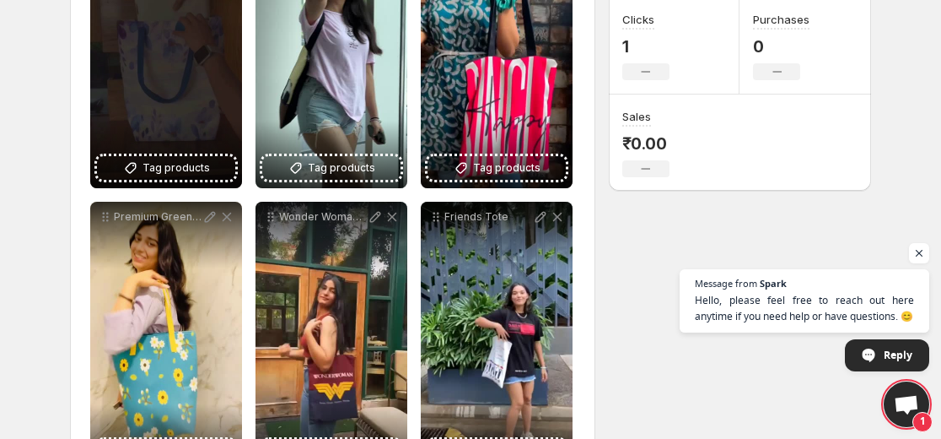
scroll to position [0, 0]
